Goal: Complete application form

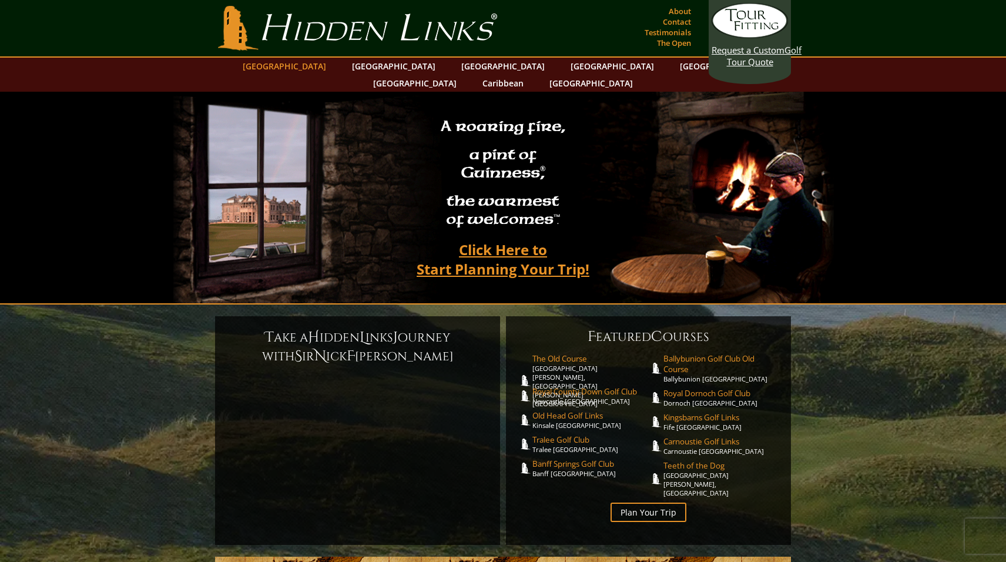
click at [317, 69] on link "[GEOGRAPHIC_DATA]" at bounding box center [284, 66] width 95 height 17
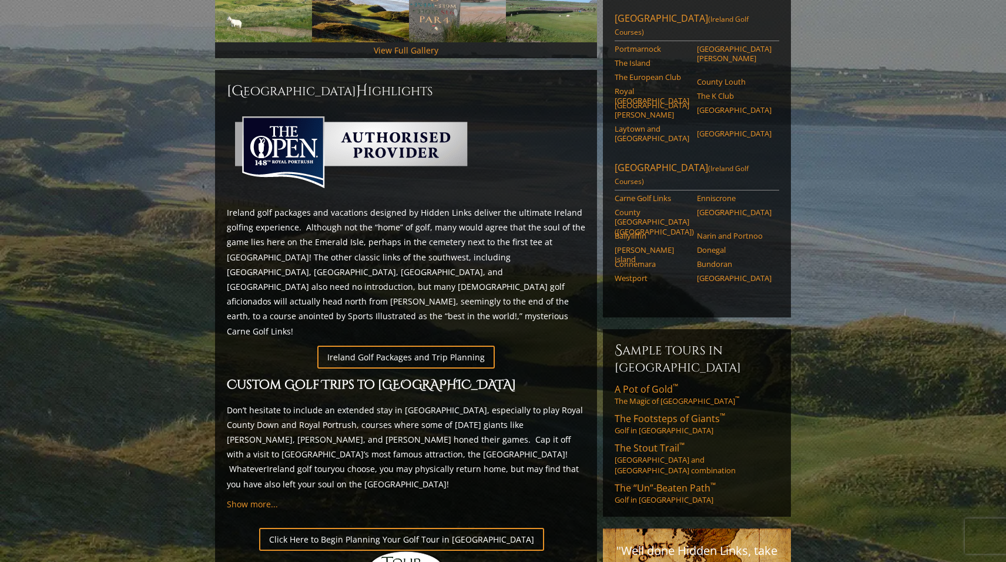
scroll to position [451, 0]
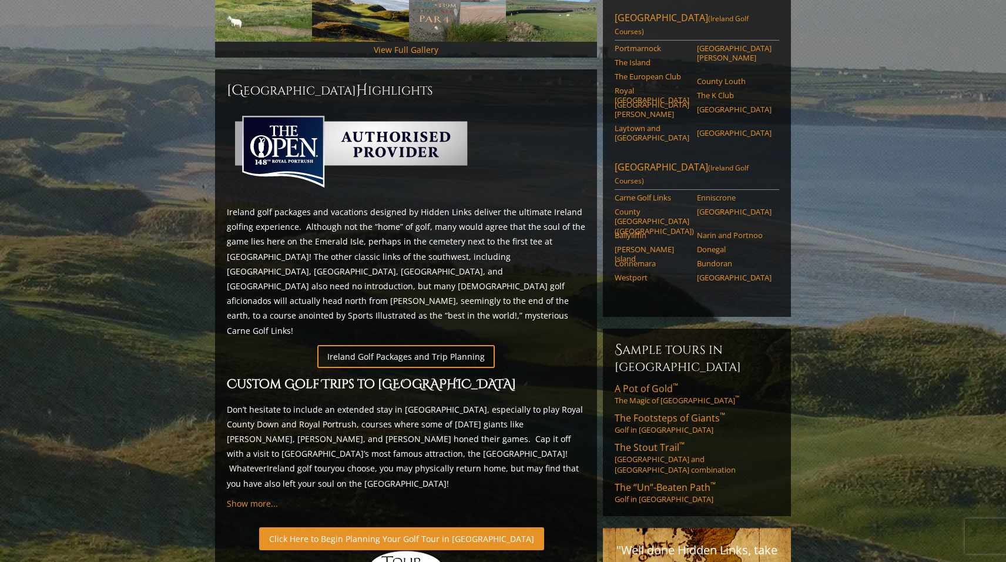
click at [407, 527] on link "Click Here to Begin Planning Your Golf Tour in [GEOGRAPHIC_DATA]" at bounding box center [401, 538] width 285 height 23
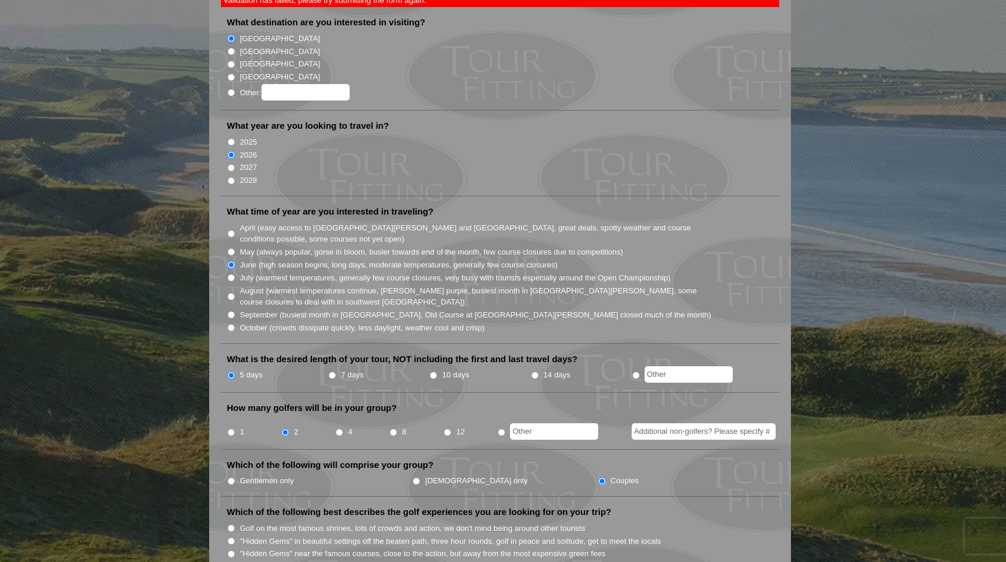
scroll to position [170, 0]
click at [637, 368] on li at bounding box center [681, 375] width 101 height 15
click at [633, 372] on input "radio" at bounding box center [636, 376] width 8 height 8
radio input "true"
click at [682, 367] on input "text" at bounding box center [688, 375] width 88 height 16
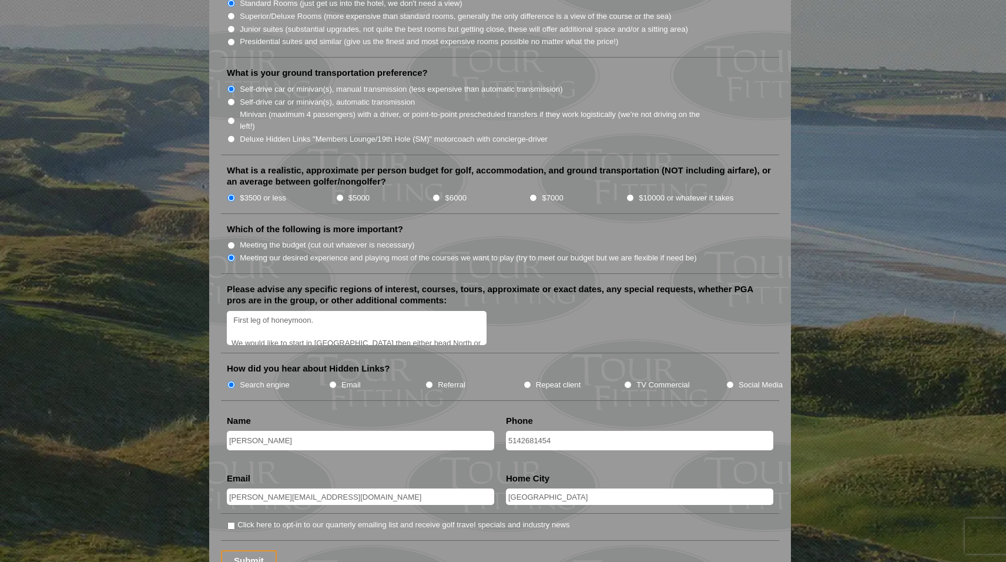
scroll to position [1244, 0]
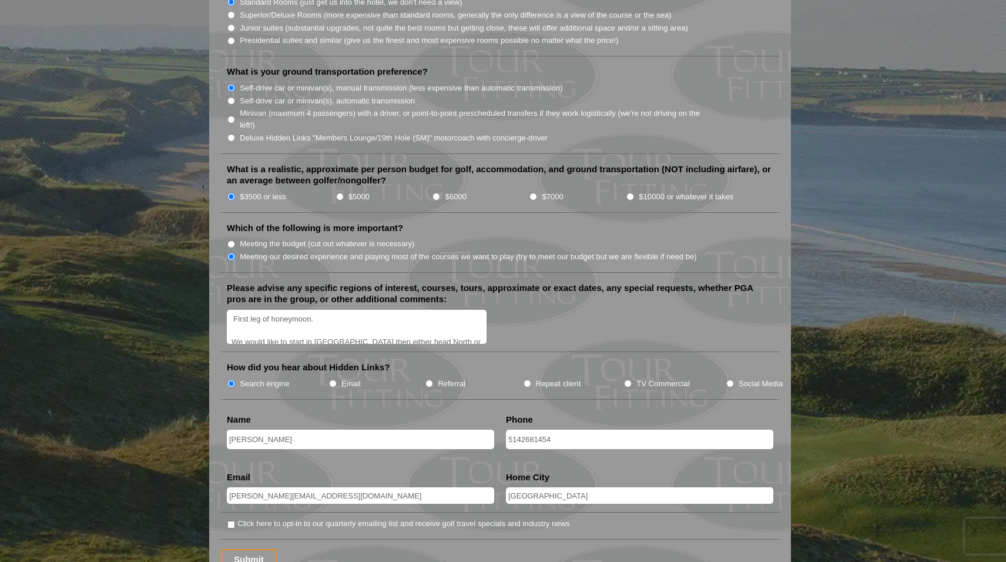
type input "4"
click at [246, 310] on textarea "First leg of honeymoon. We would like to start in Dublin then either head North…" at bounding box center [357, 327] width 260 height 35
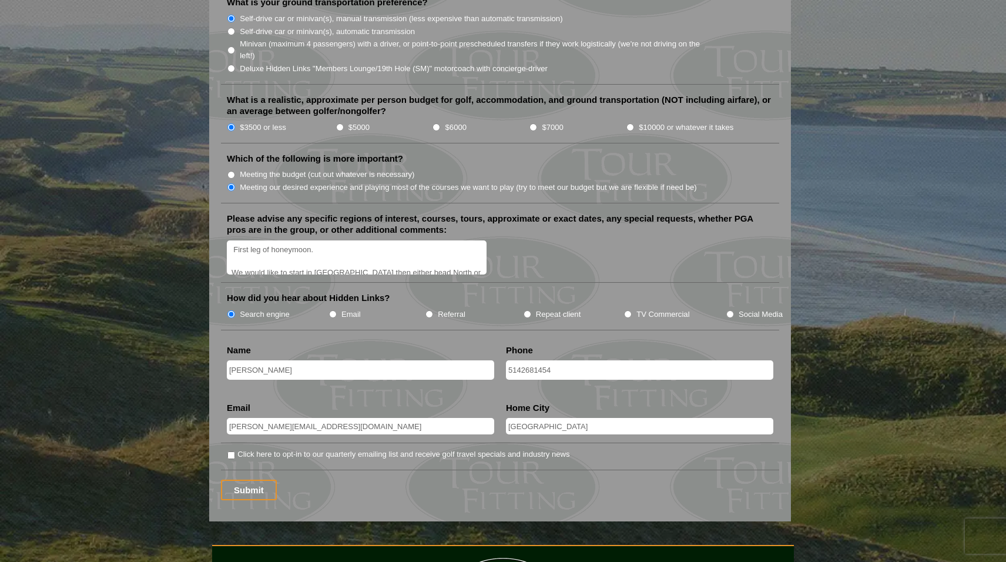
scroll to position [1323, 0]
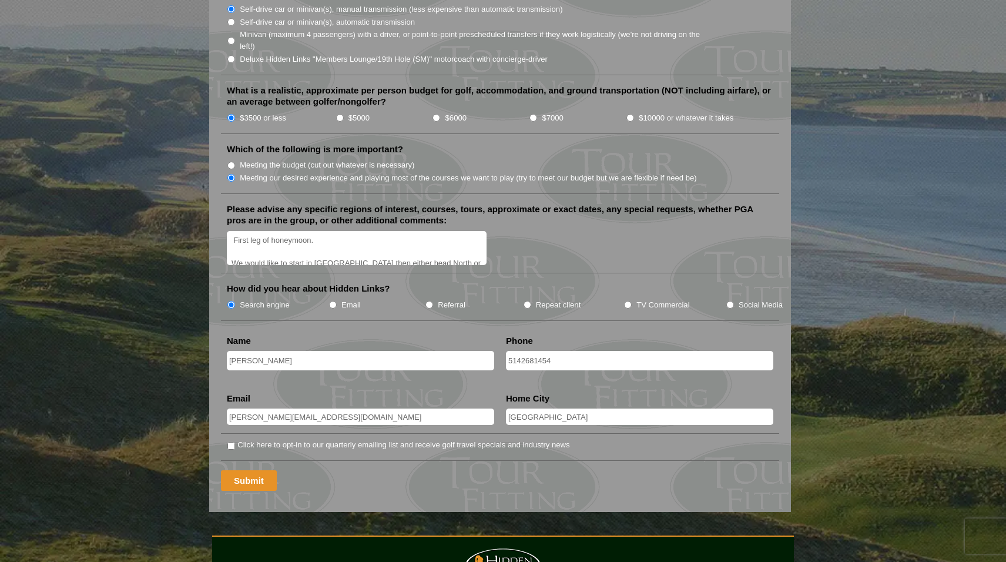
click at [239, 470] on input "Submit" at bounding box center [249, 480] width 56 height 21
